Goal: Check status

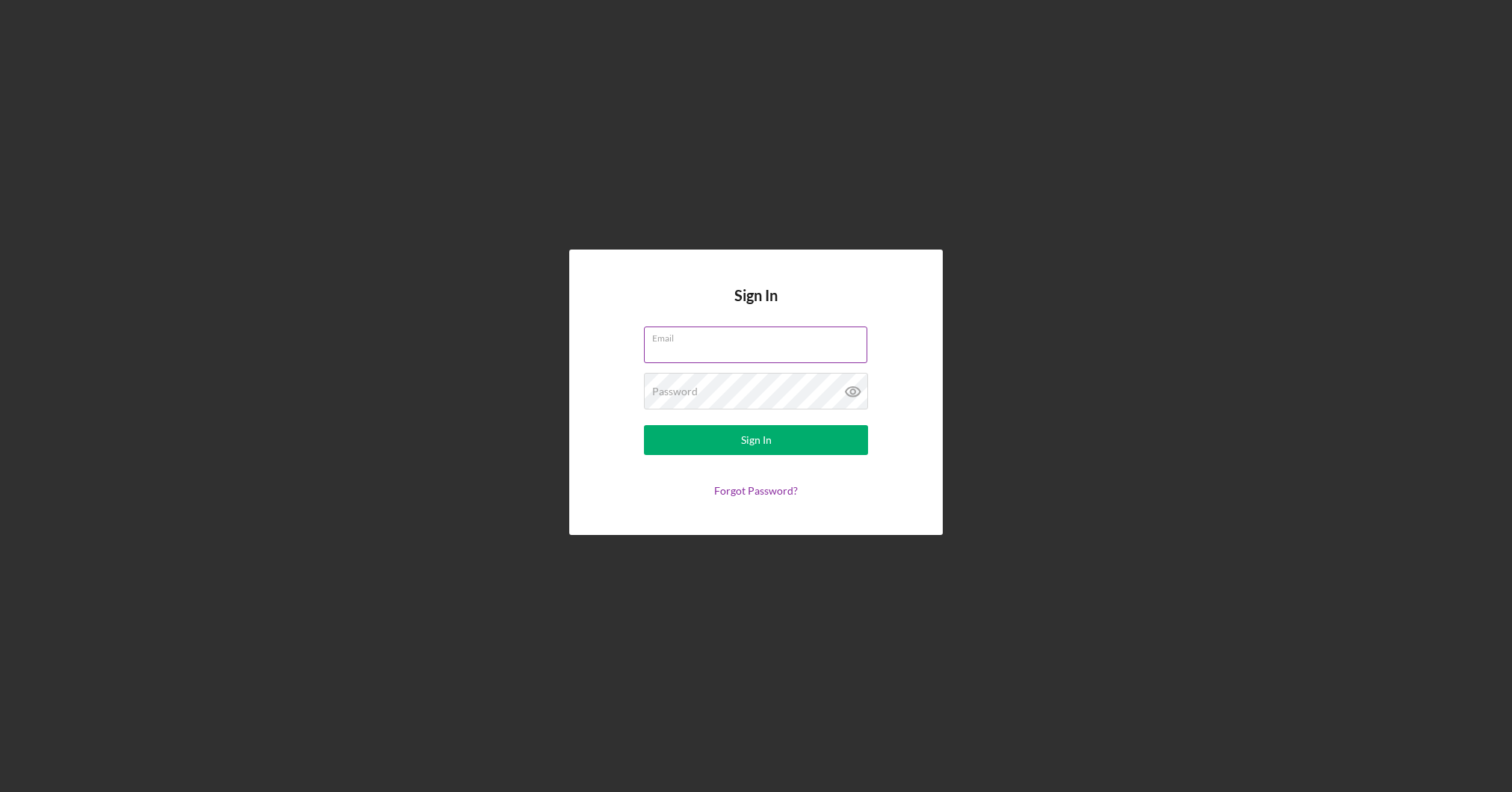
click at [691, 350] on input "Email" at bounding box center [755, 344] width 223 height 36
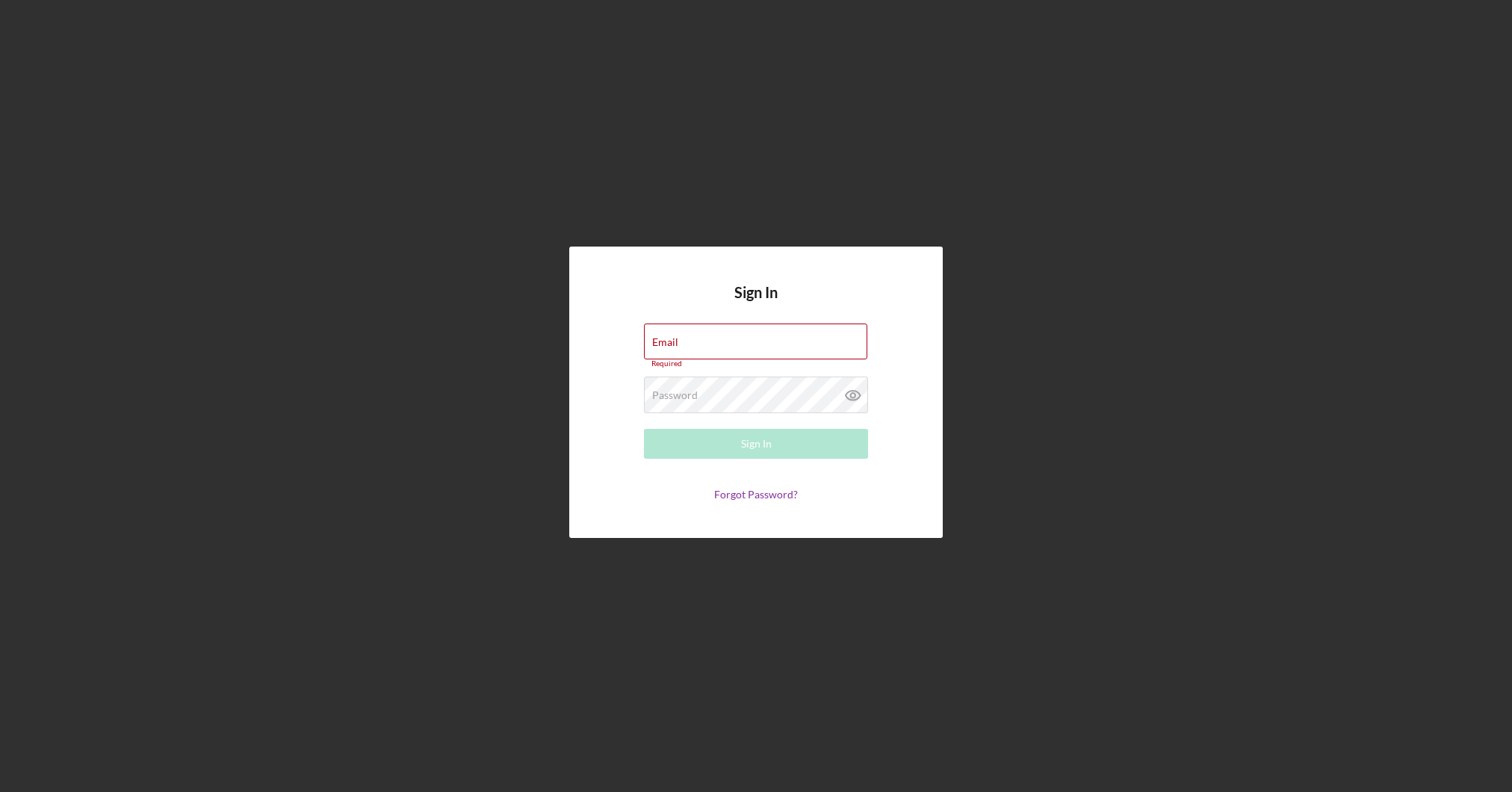
type input "[EMAIL_ADDRESS][DOMAIN_NAME]"
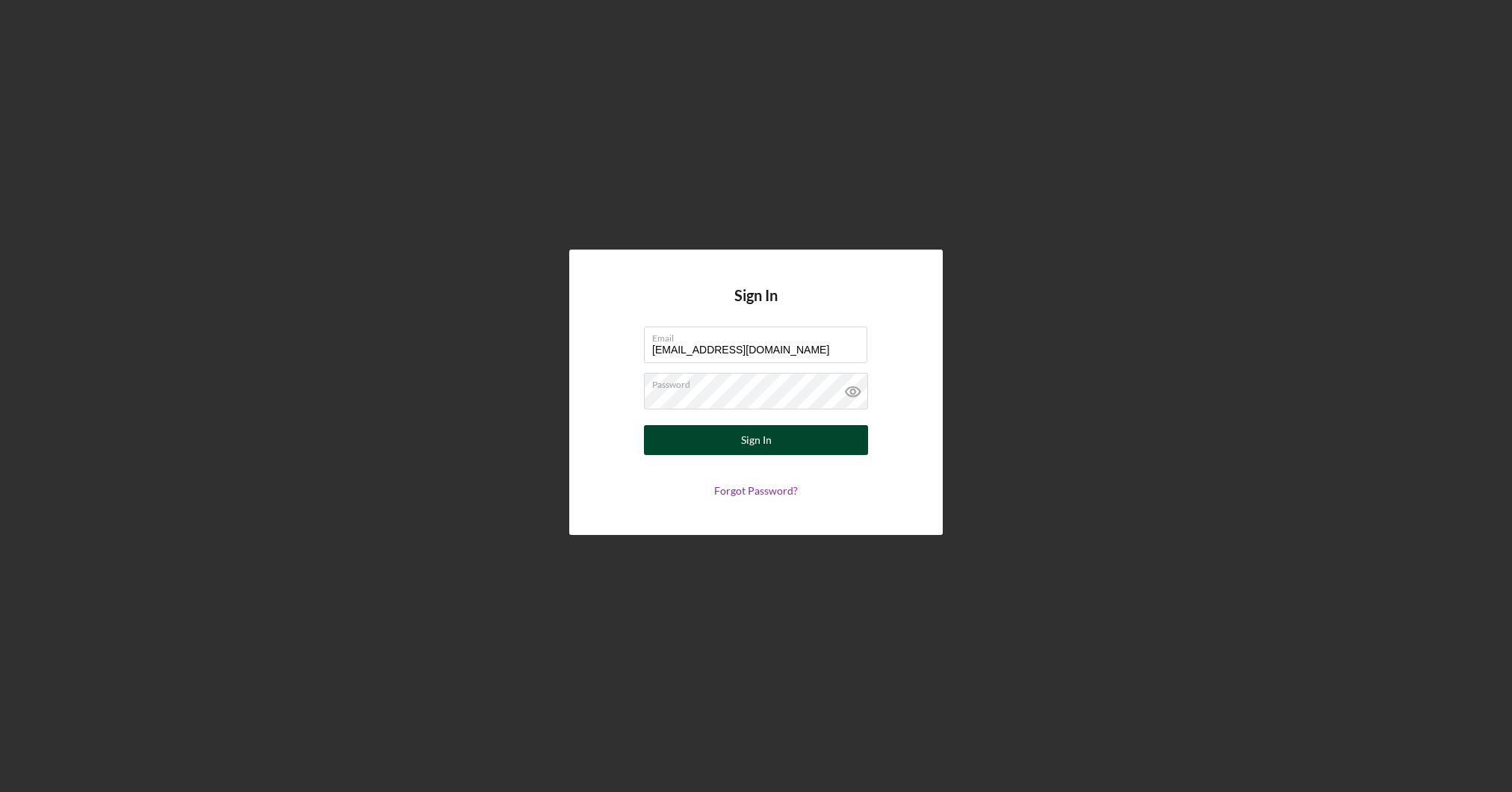
click at [777, 432] on button "Sign In" at bounding box center [756, 439] width 224 height 30
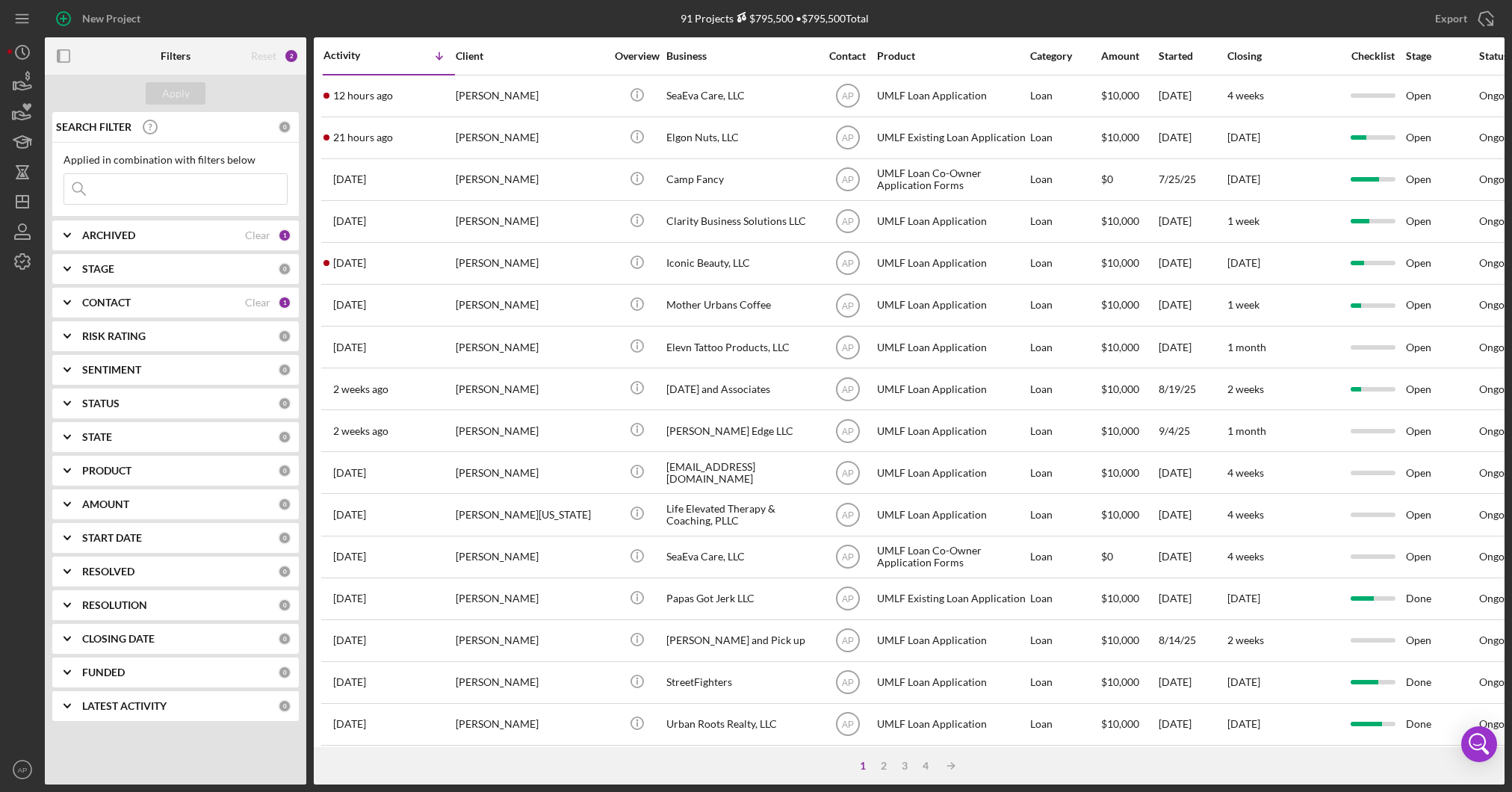
click at [155, 192] on input at bounding box center [175, 188] width 222 height 30
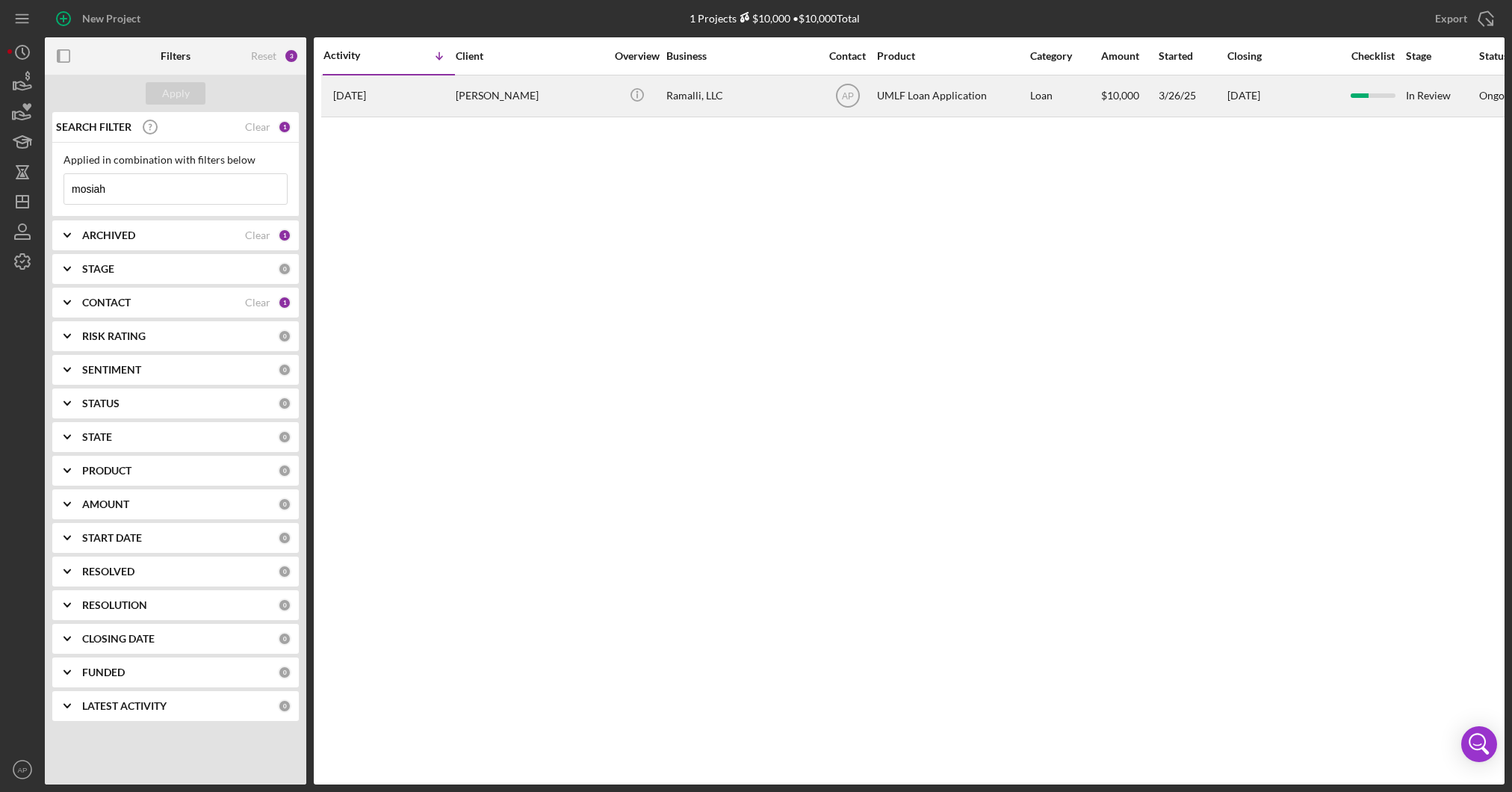
type input "mosiah"
click at [514, 101] on div "[PERSON_NAME]" at bounding box center [530, 96] width 149 height 40
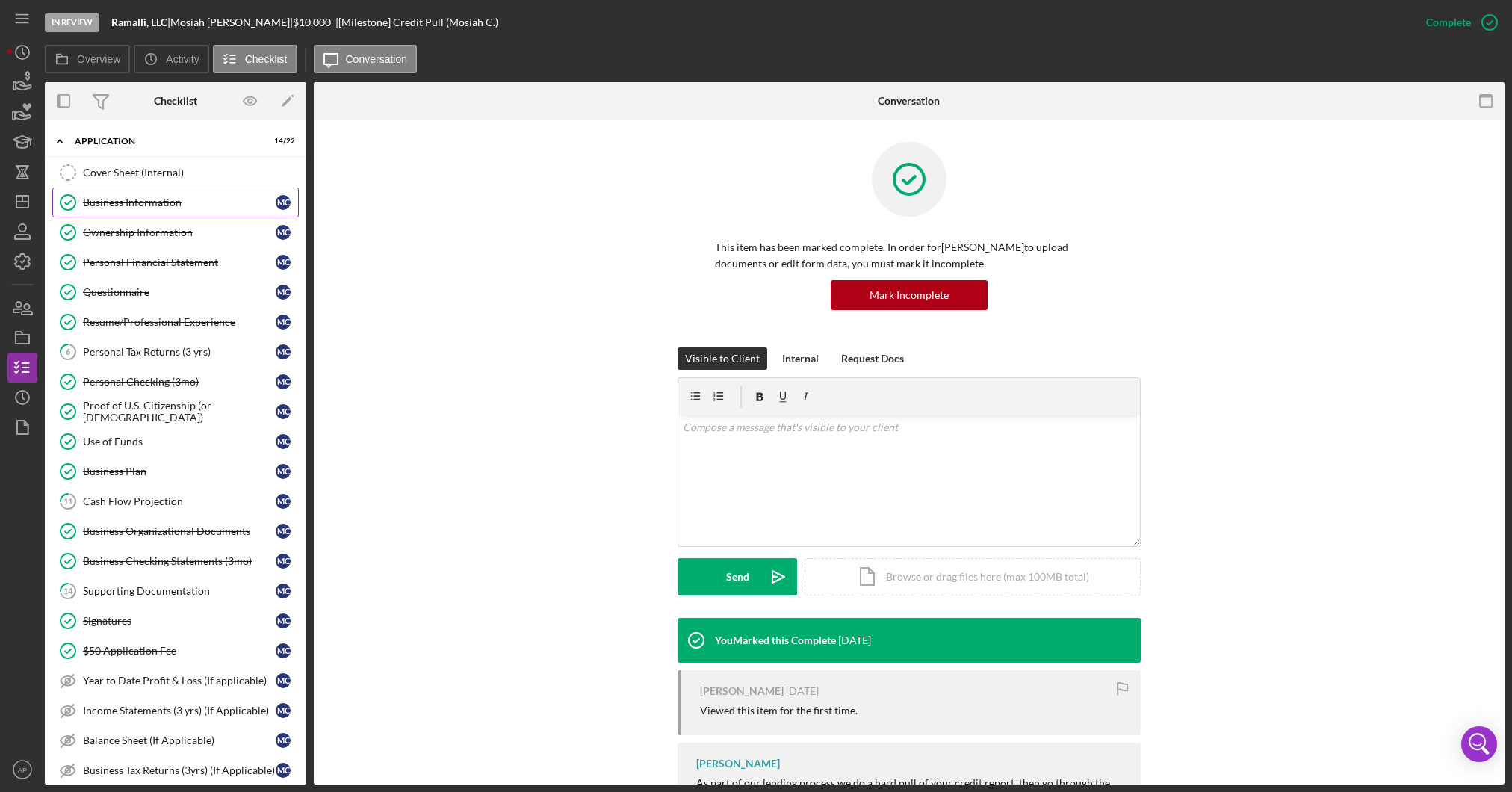
click at [157, 198] on div "Business Information" at bounding box center [179, 202] width 193 height 12
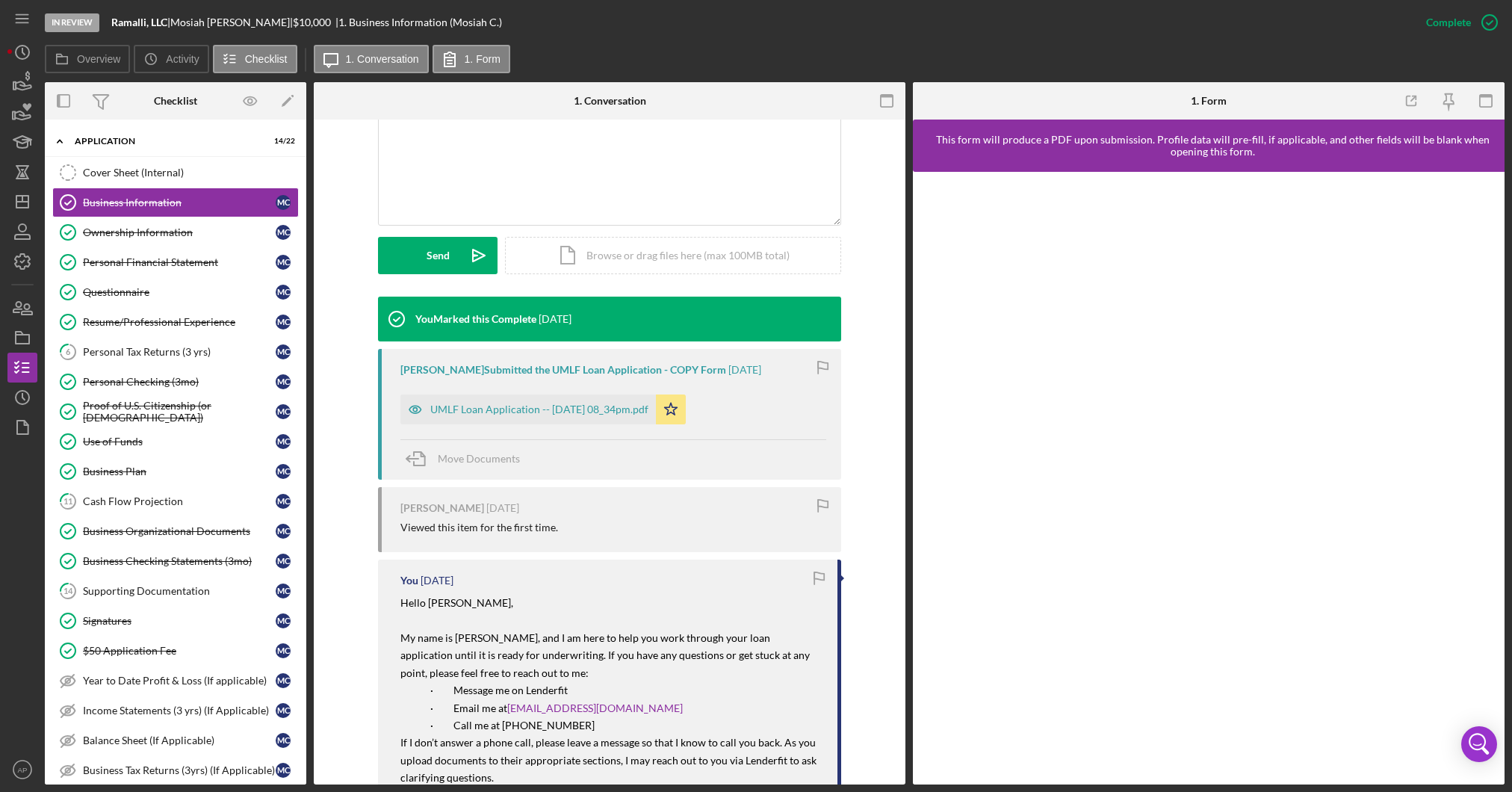
scroll to position [327, 0]
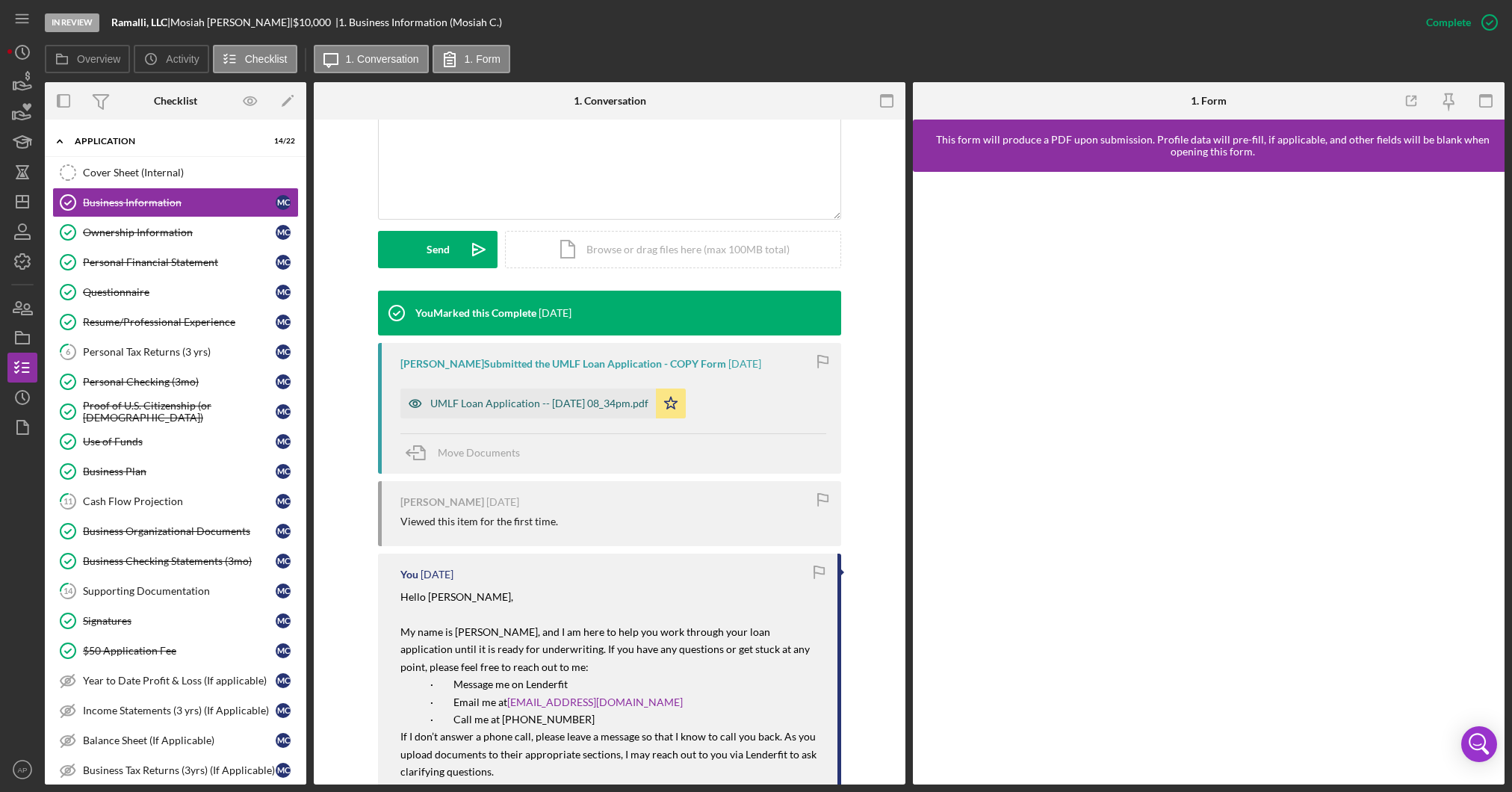
click at [556, 403] on div "UMLF Loan Application -- [DATE] 08_34pm.pdf" at bounding box center [539, 402] width 218 height 12
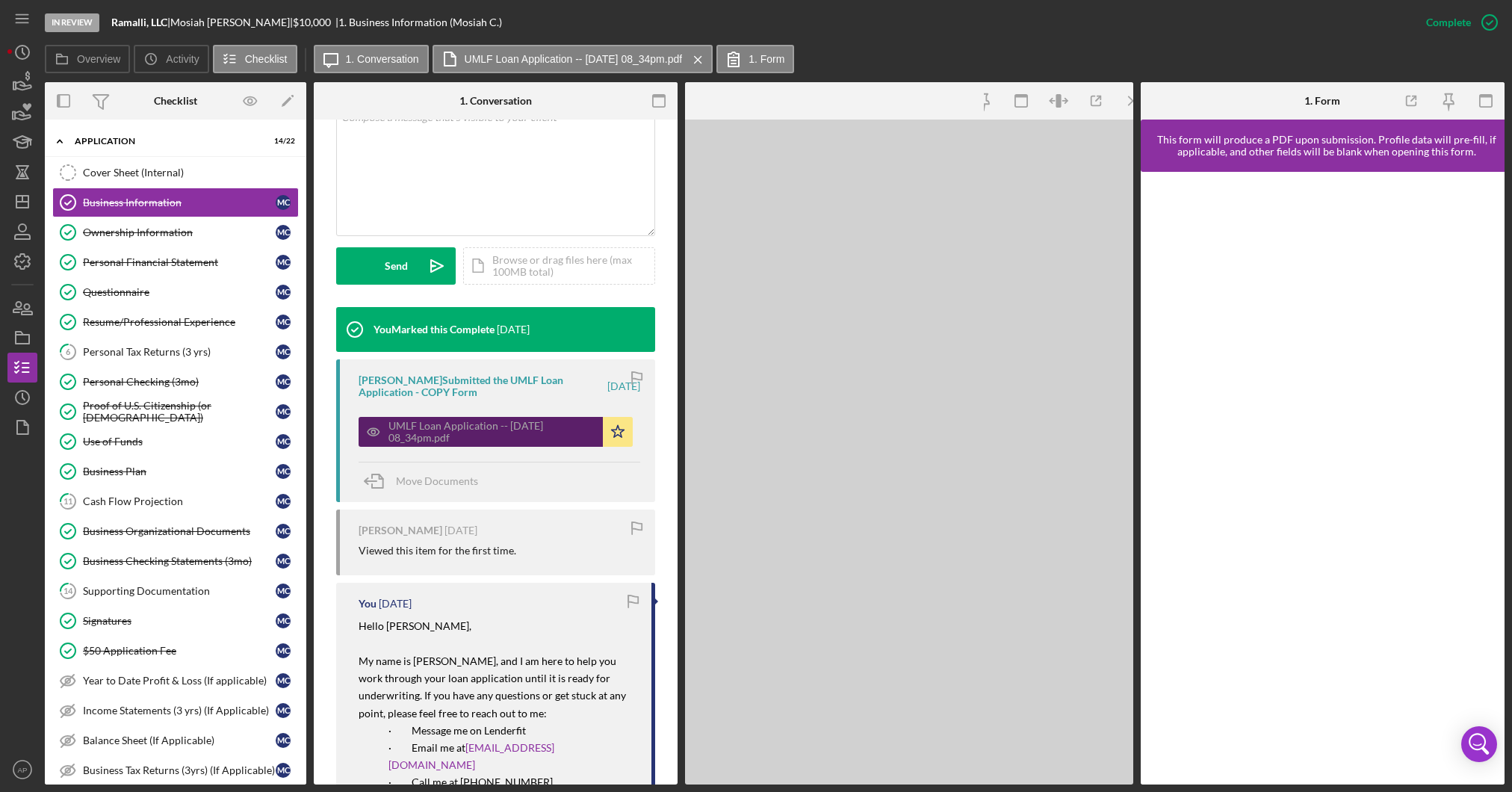
scroll to position [344, 0]
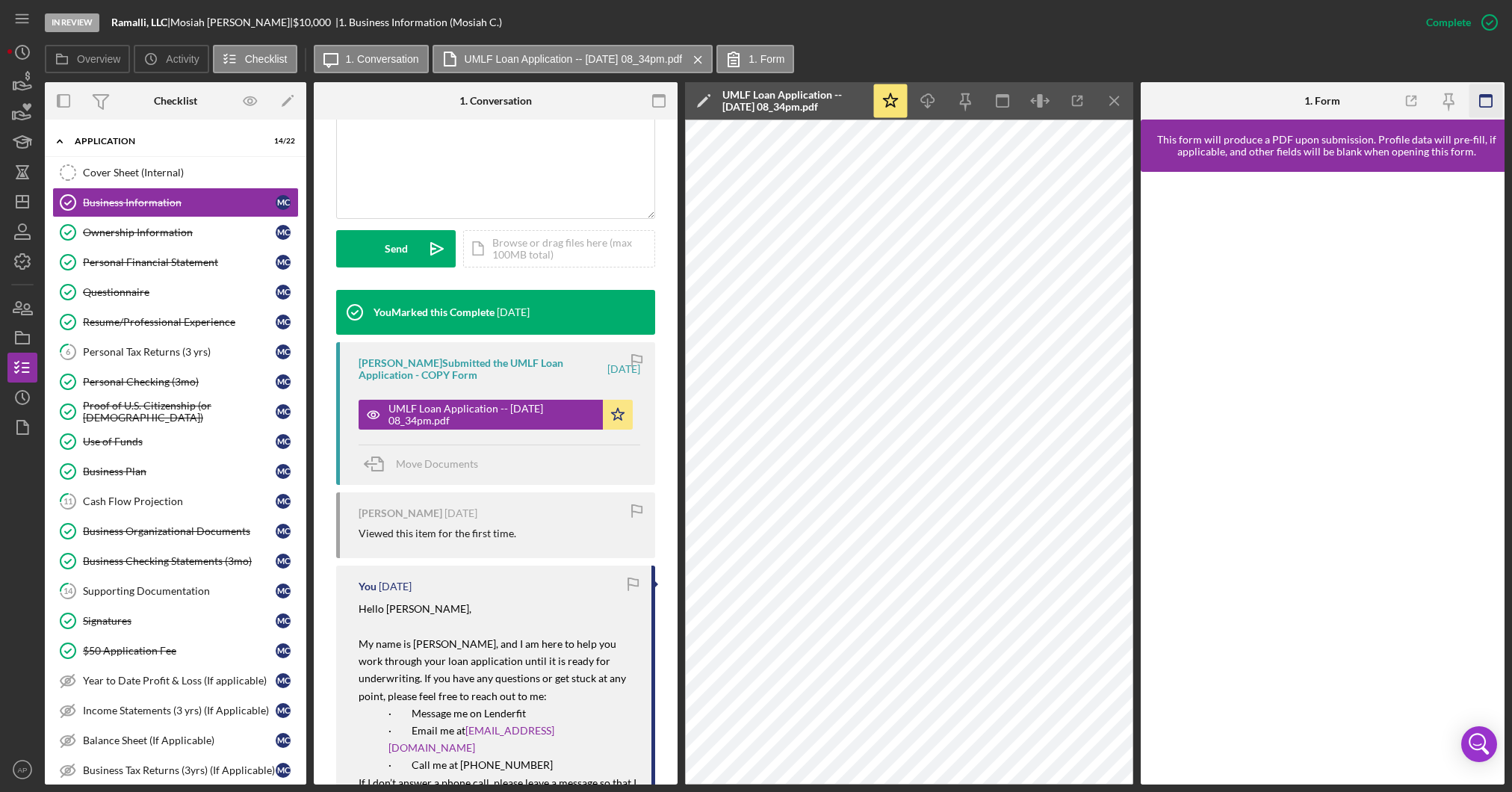
click at [1484, 103] on icon "button" at bounding box center [1485, 100] width 33 height 33
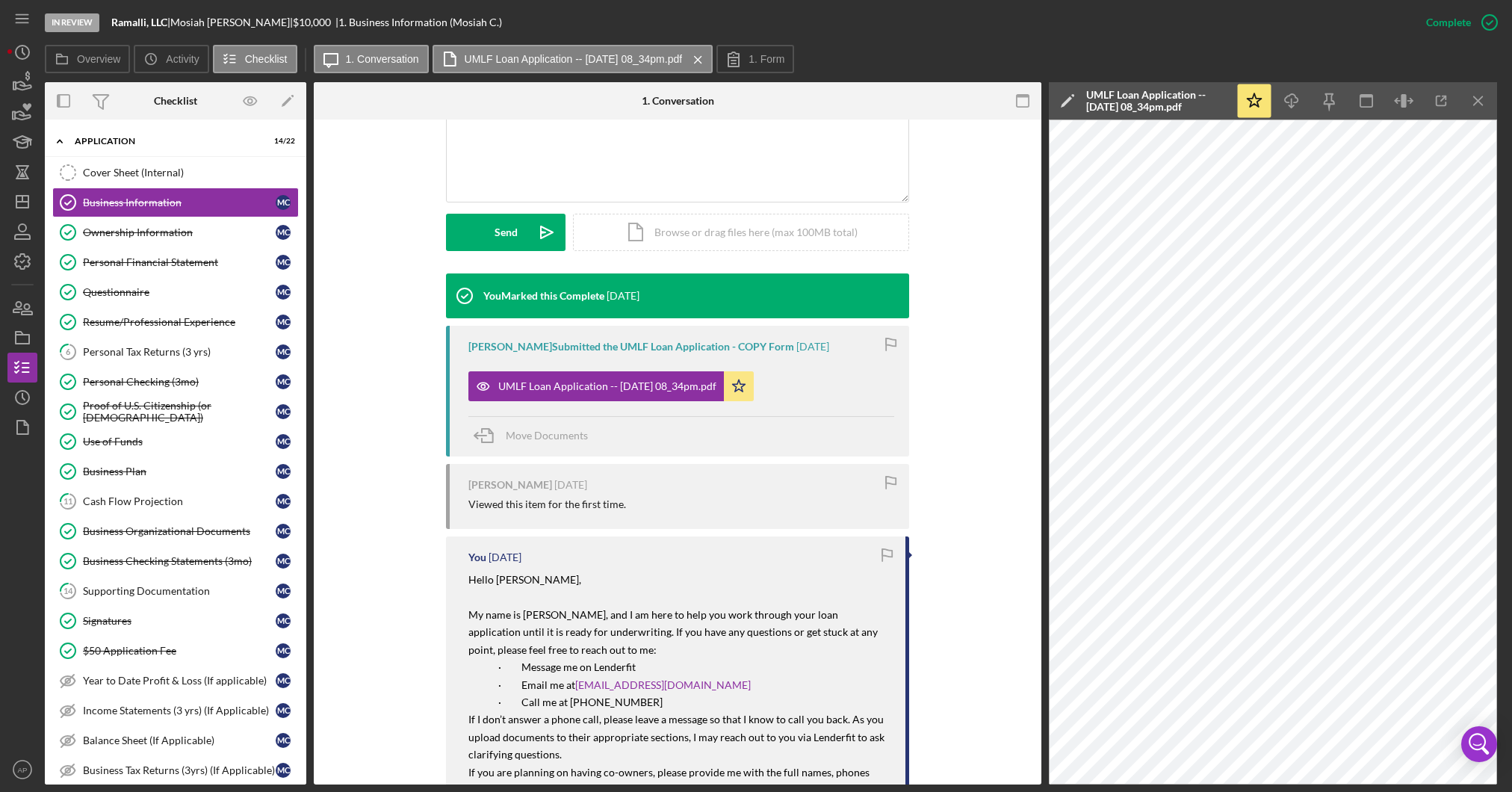
scroll to position [327, 0]
